Goal: Task Accomplishment & Management: Use online tool/utility

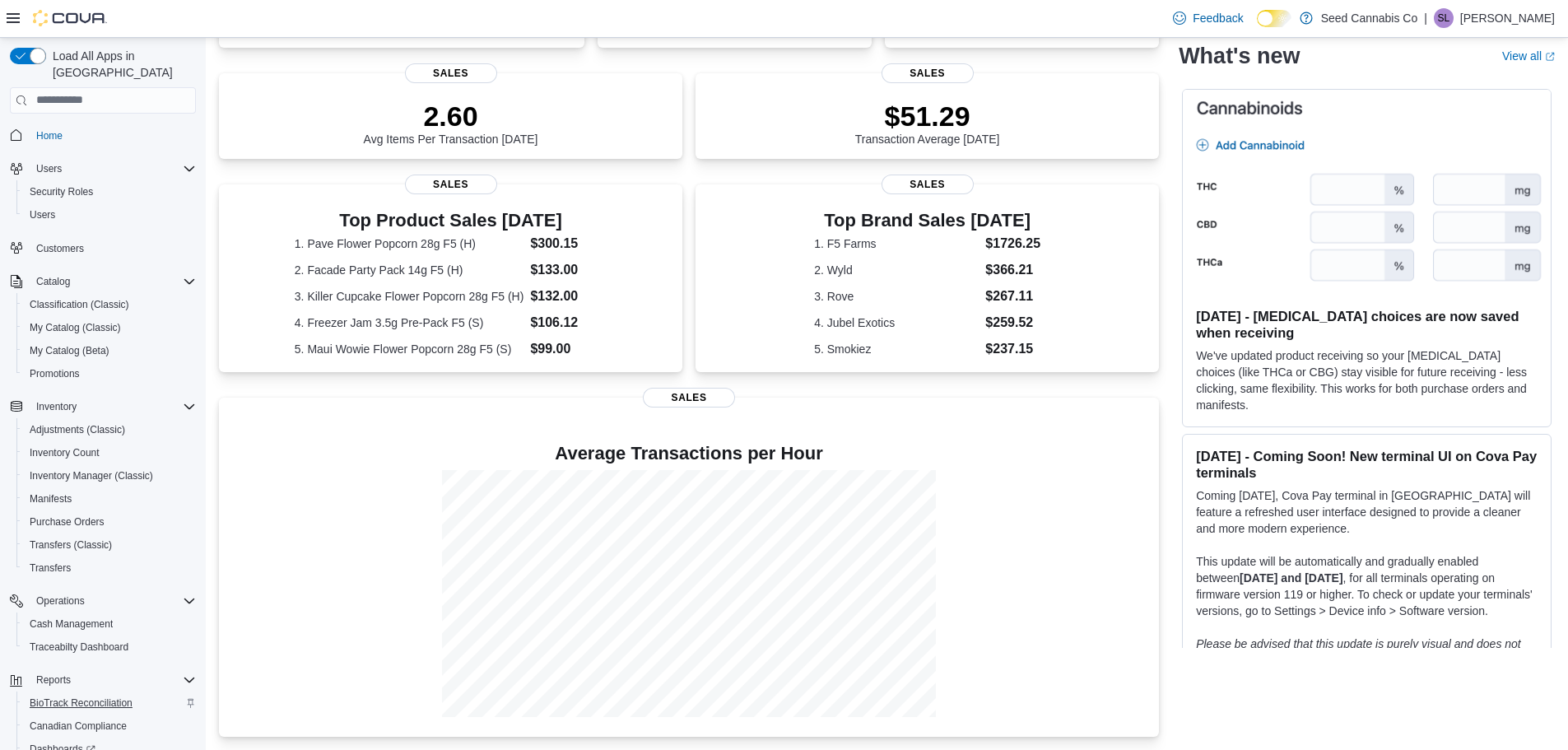
scroll to position [123, 0]
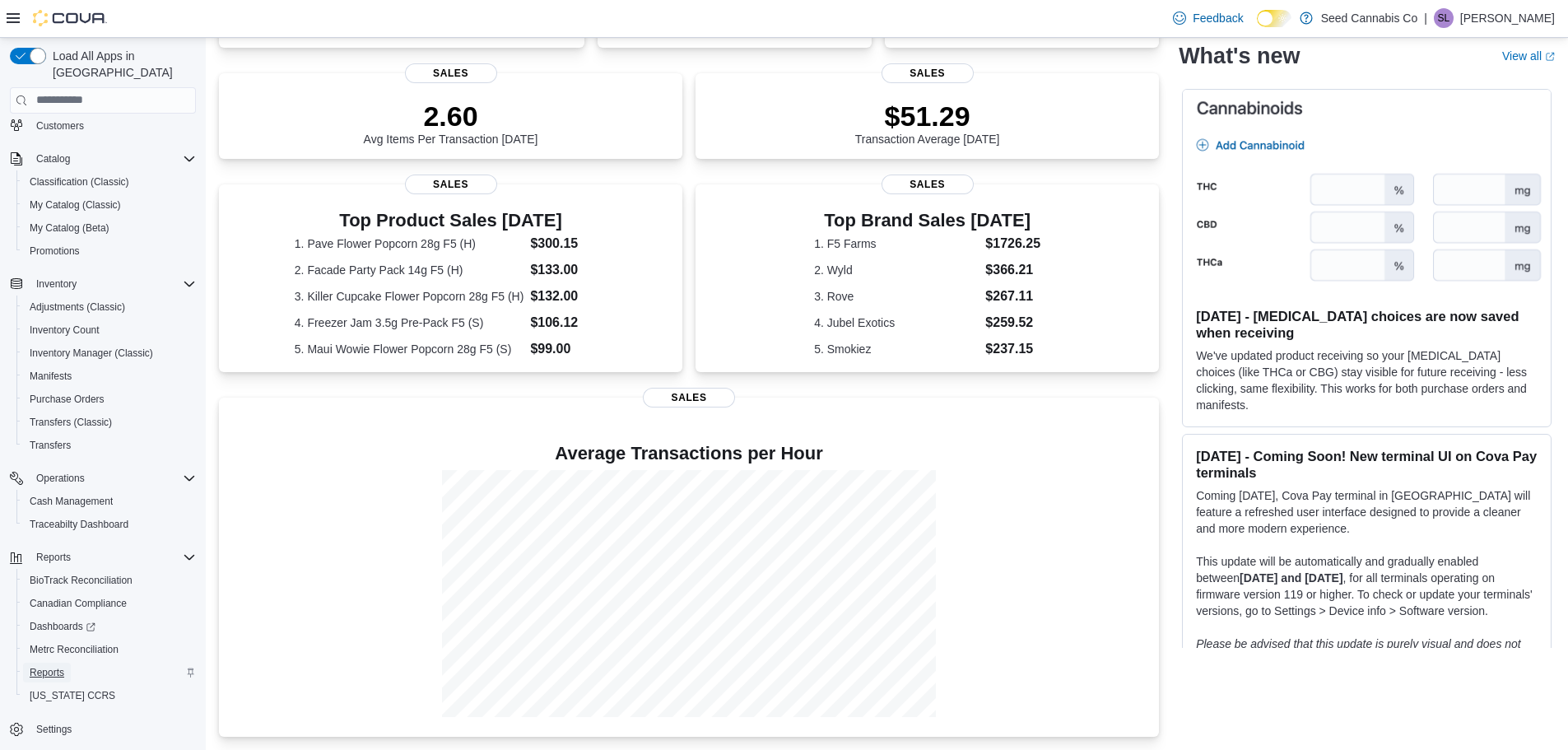
click at [38, 666] on span "Reports" at bounding box center [46, 673] width 35 height 13
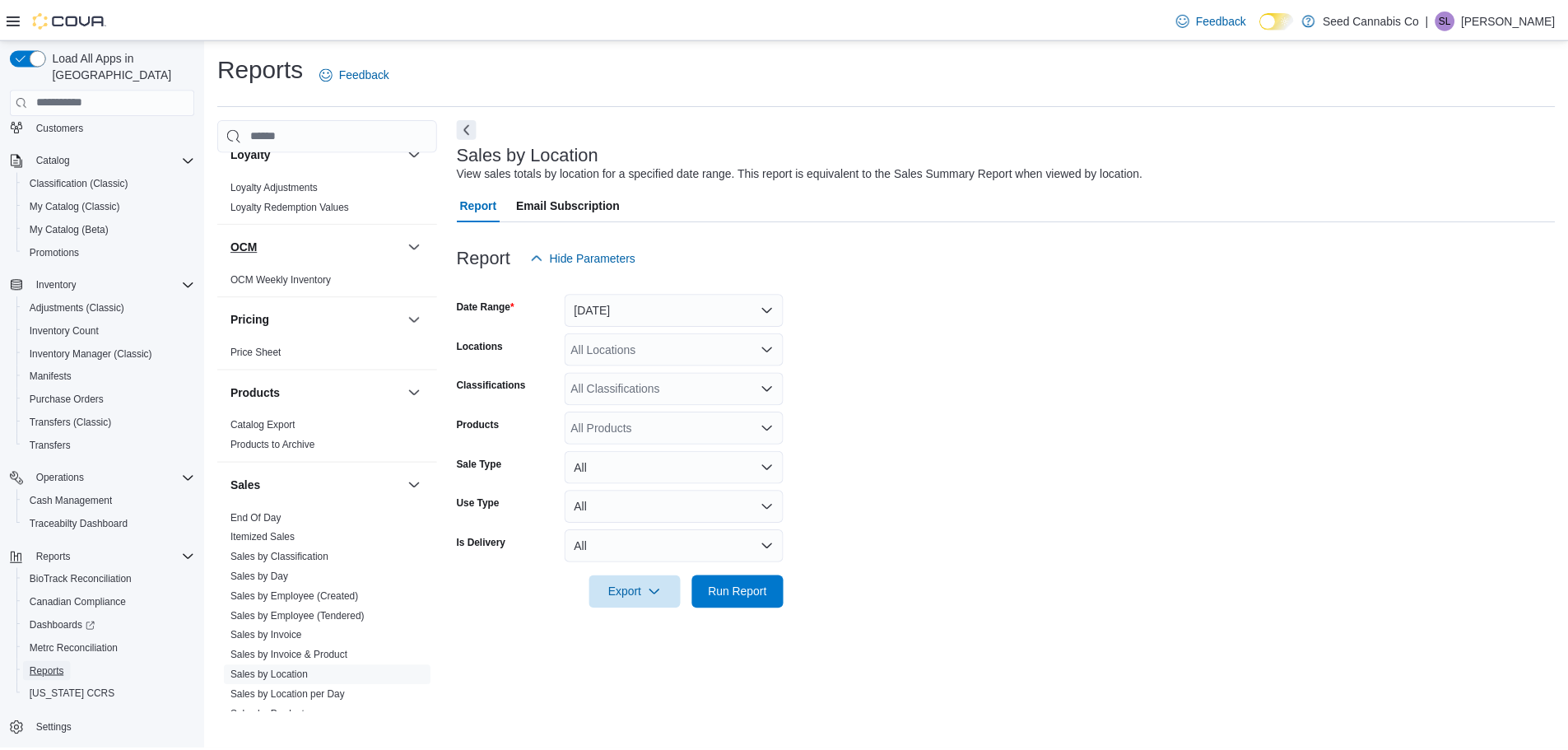
scroll to position [988, 0]
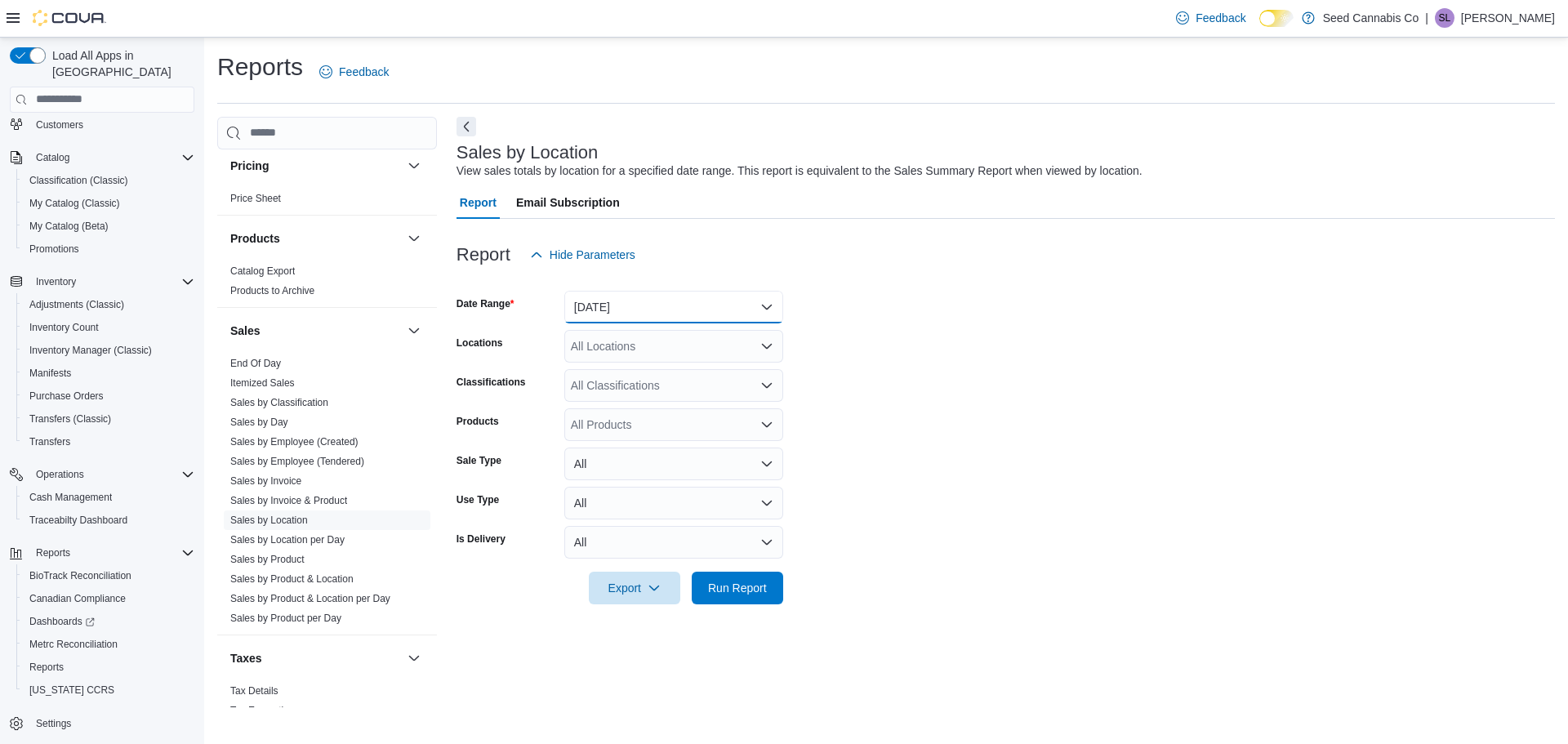
click at [689, 319] on button "Yesterday" at bounding box center [674, 307] width 219 height 33
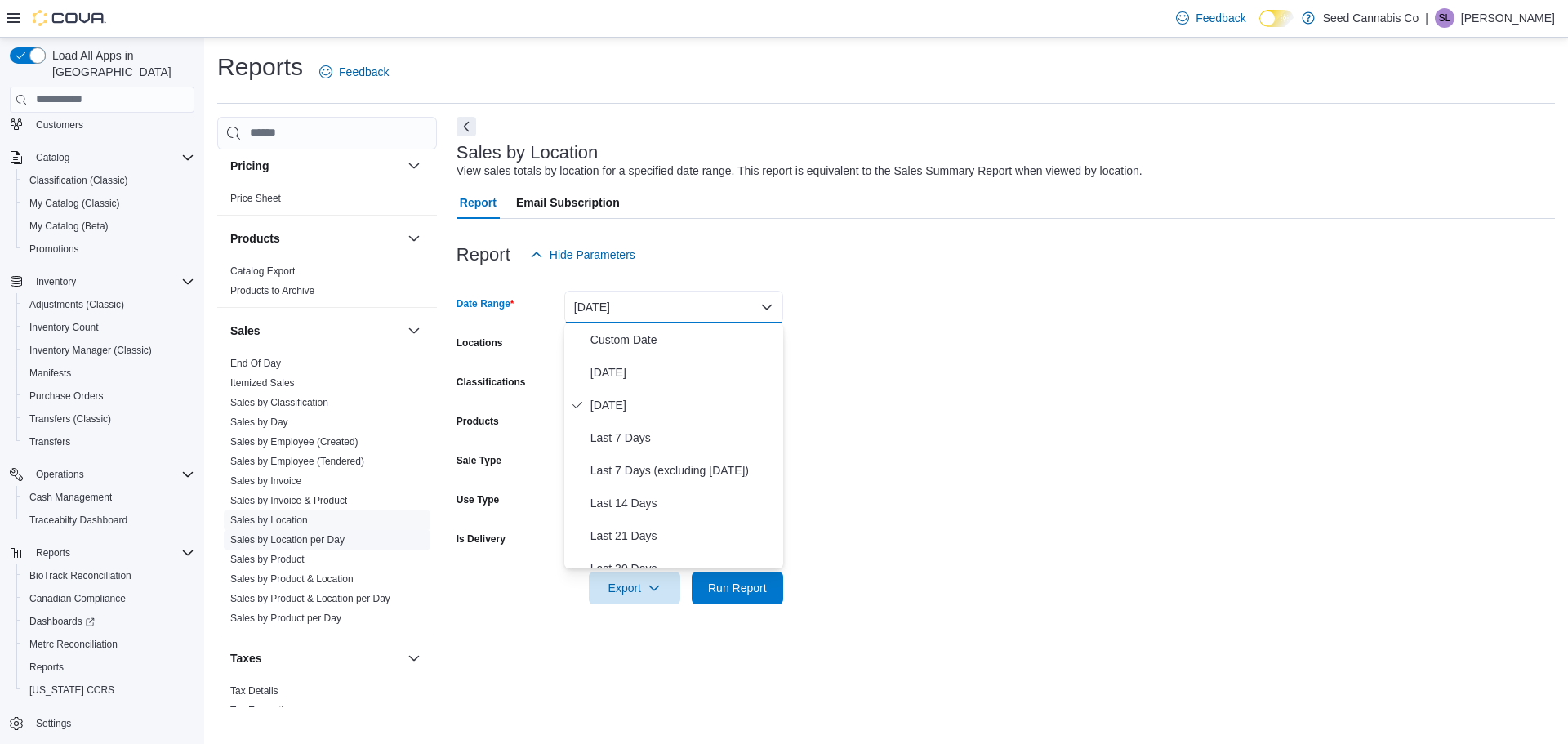
click at [334, 544] on link "Sales by Location per Day" at bounding box center [287, 539] width 114 height 11
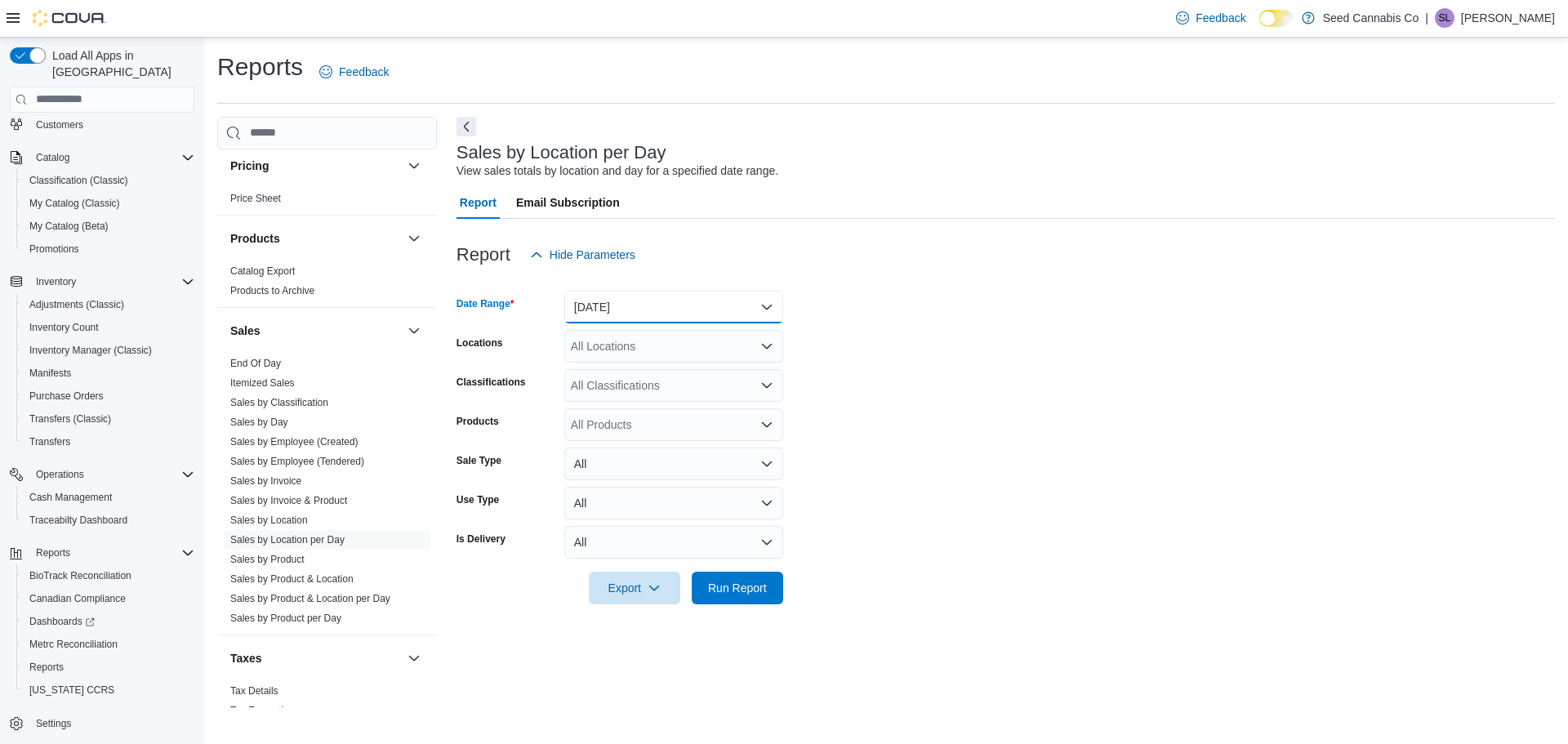
click at [669, 307] on button "Yesterday" at bounding box center [674, 307] width 219 height 33
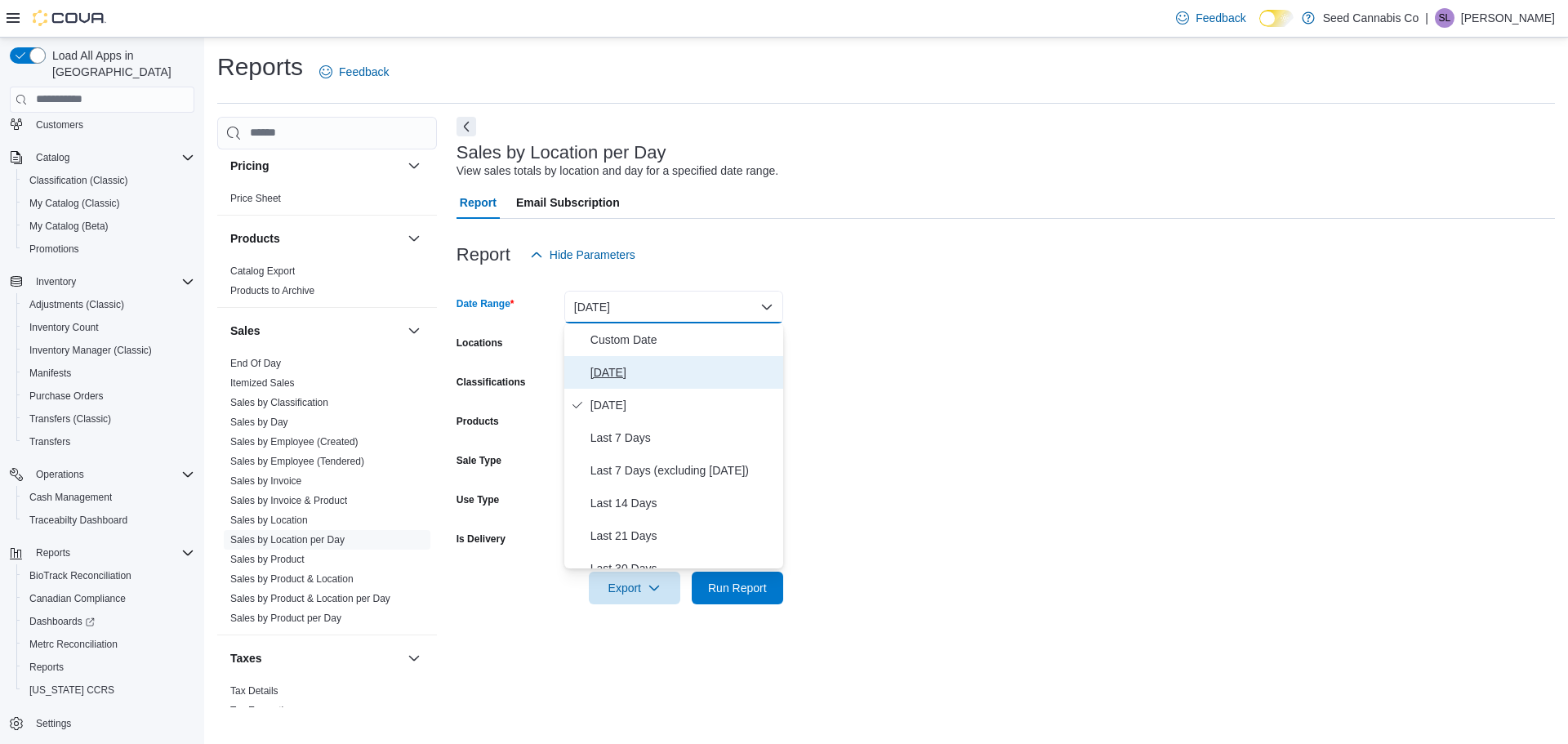
click at [630, 376] on span "Today" at bounding box center [683, 372] width 186 height 19
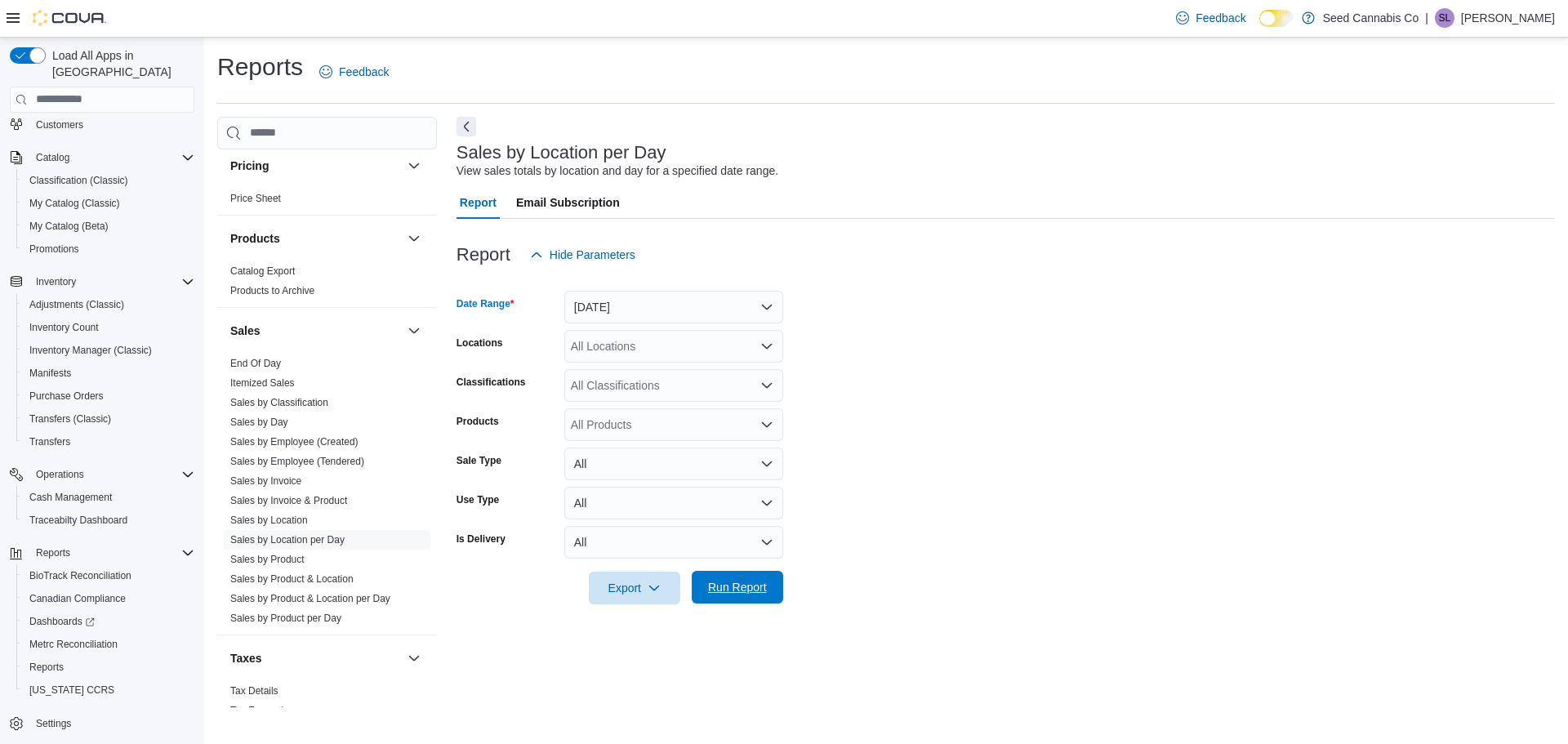
click at [740, 586] on span "Run Report" at bounding box center [737, 587] width 59 height 16
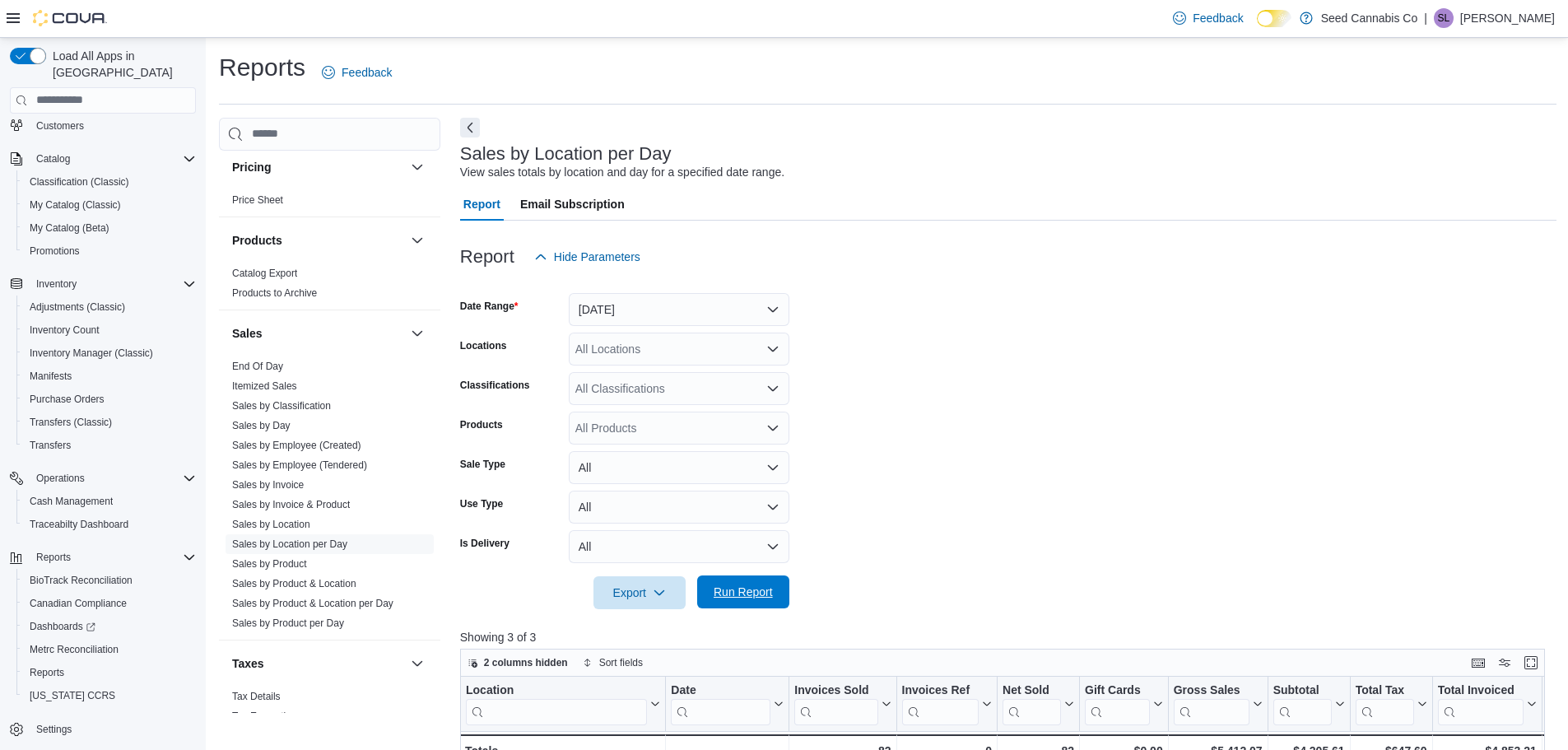
click at [751, 580] on span "Run Report" at bounding box center [743, 591] width 72 height 33
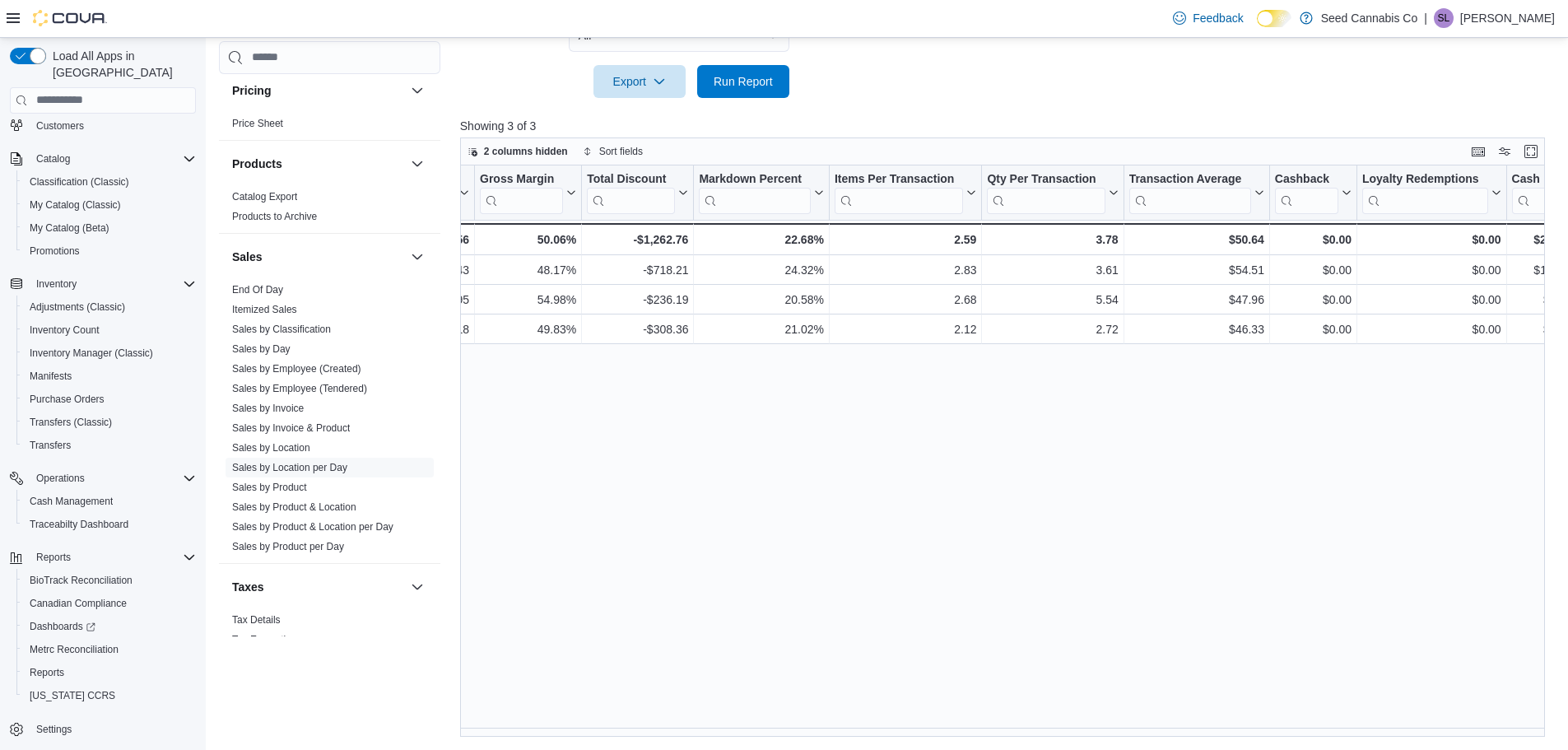
scroll to position [0, 1452]
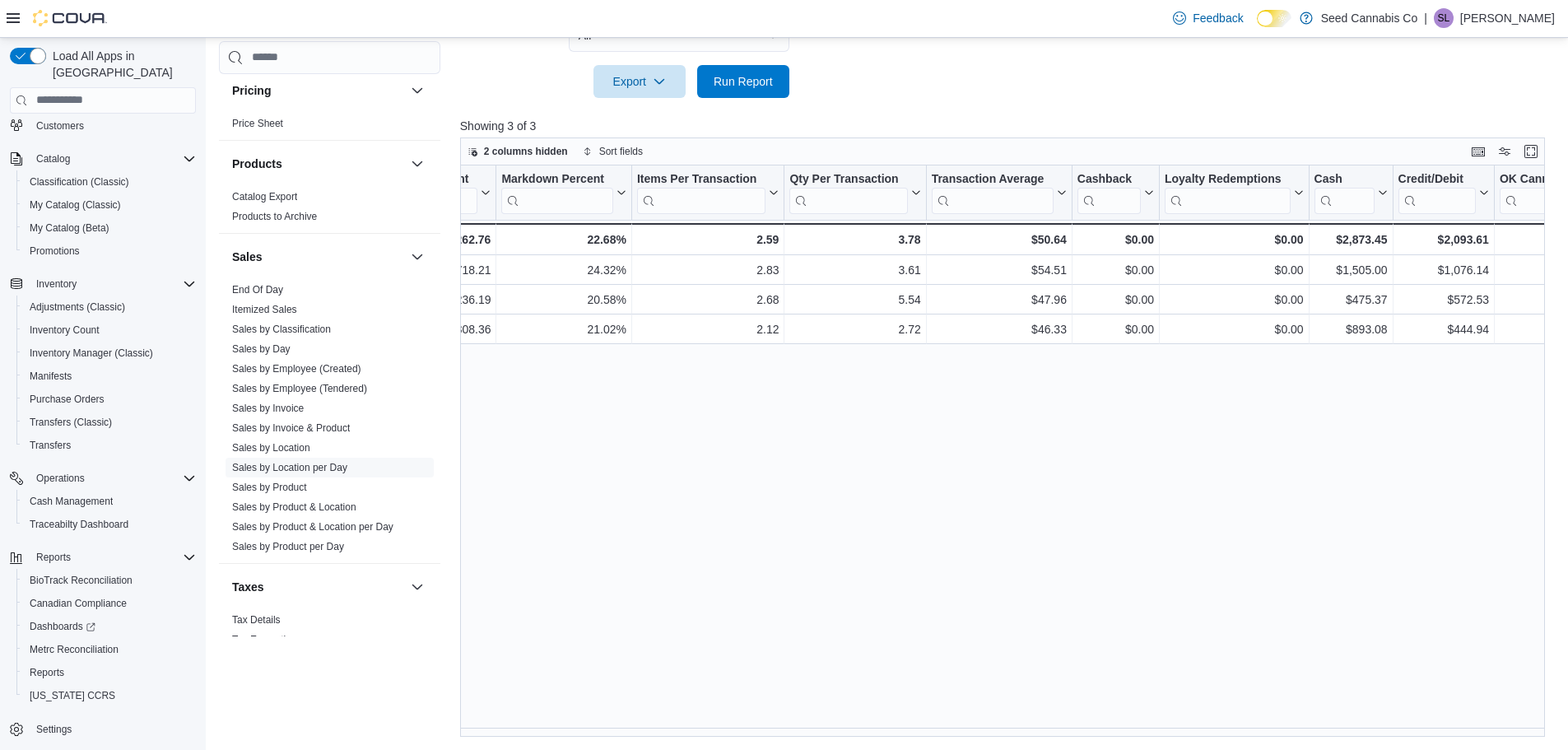
click at [712, 472] on div "Location Click to view column header actions Date Click to view column header a…" at bounding box center [1008, 452] width 1096 height 572
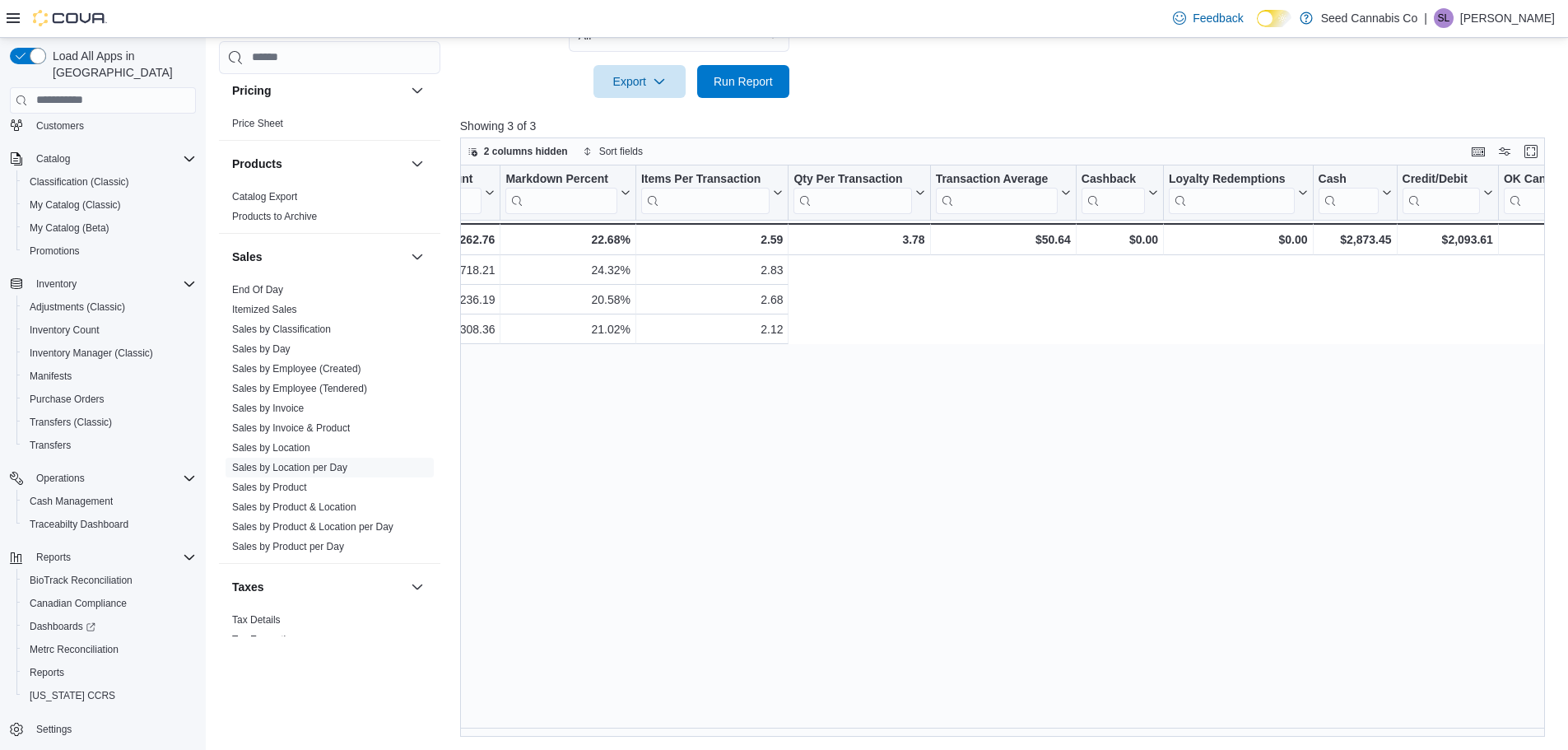
scroll to position [0, 128]
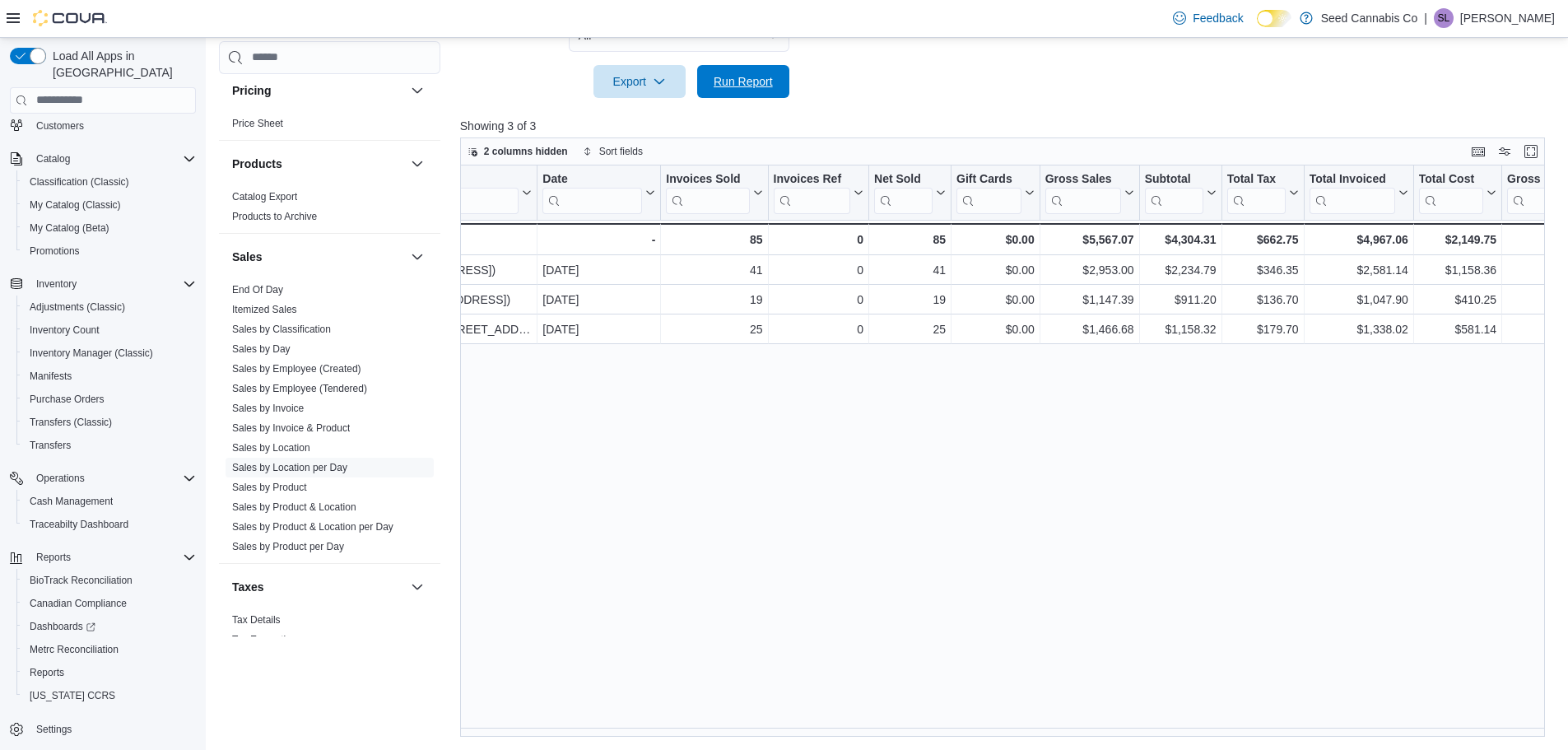
click at [735, 80] on span "Run Report" at bounding box center [743, 81] width 60 height 16
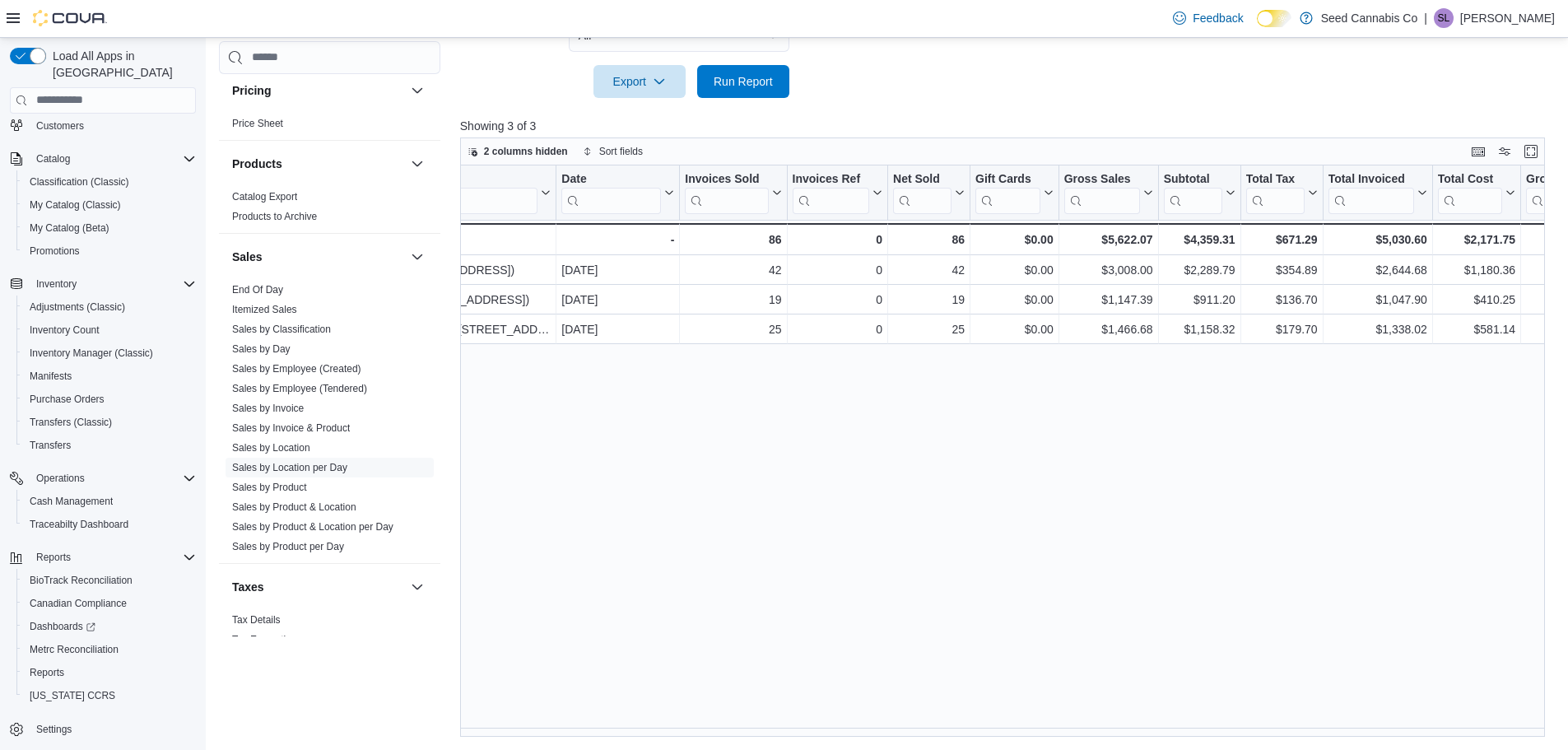
scroll to position [0, 151]
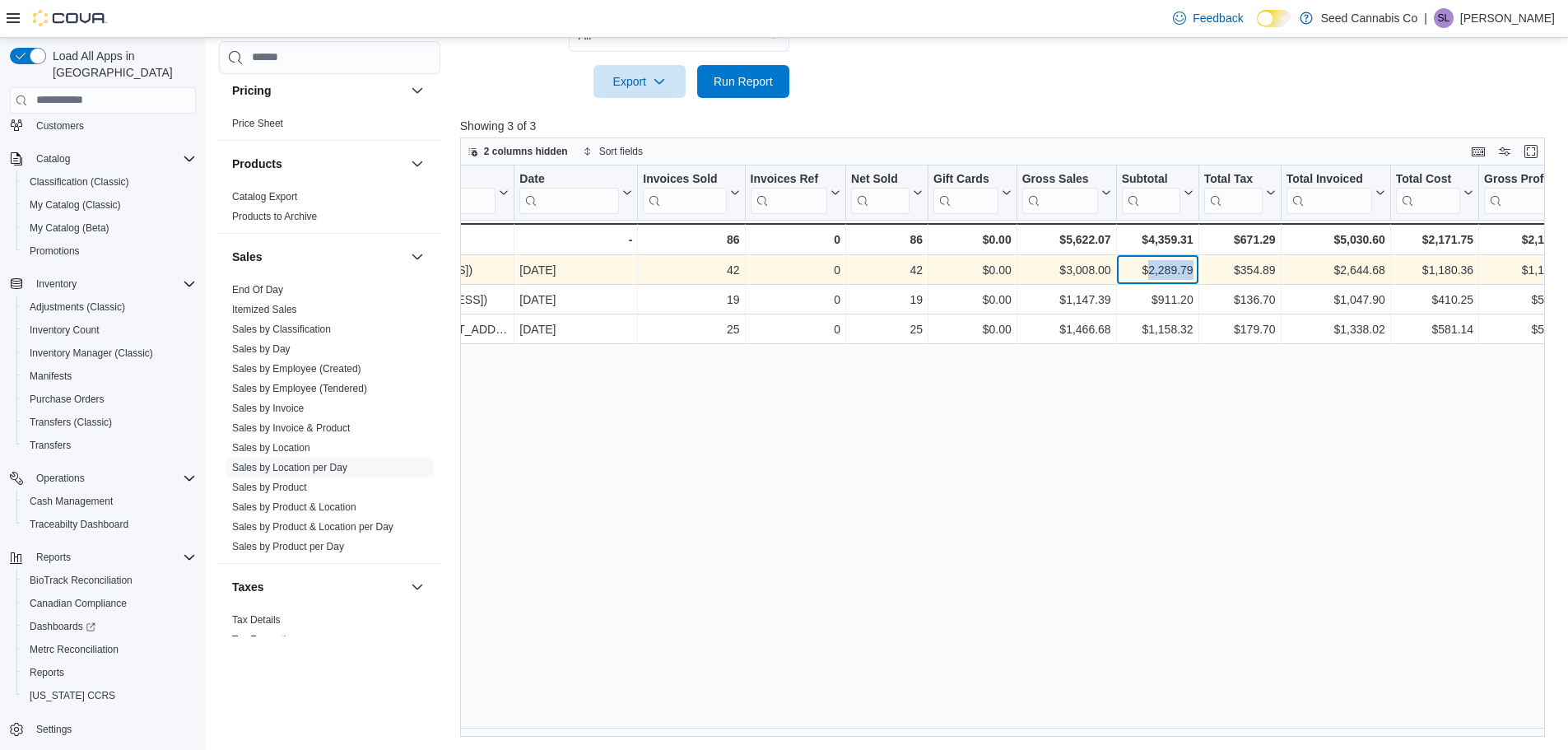
drag, startPoint x: 1150, startPoint y: 271, endPoint x: 1190, endPoint y: 273, distance: 40.0
click at [1190, 273] on div "$2,289.79" at bounding box center [1157, 270] width 71 height 20
copy div "2,289.79"
